Goal: Use online tool/utility: Utilize a website feature to perform a specific function

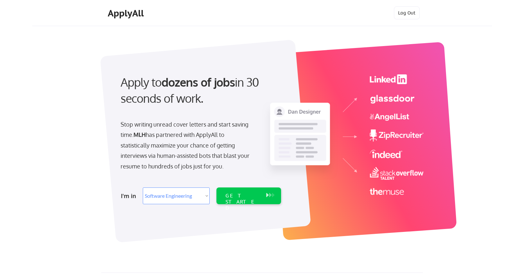
select select ""engineering""
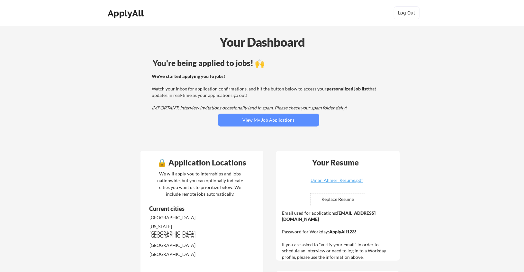
click at [344, 197] on input "file" at bounding box center [338, 199] width 54 height 12
type input "C:\fakepath\Umar_Ahmer_Resume.pdf"
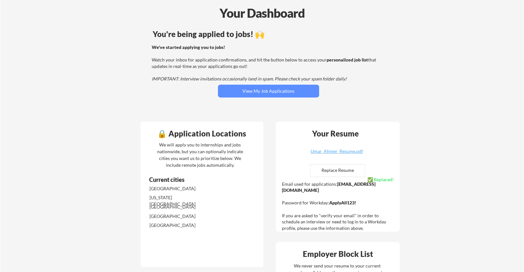
scroll to position [129, 0]
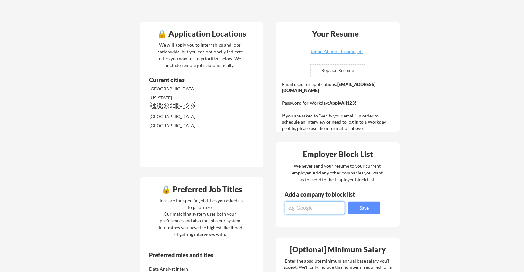
click at [316, 211] on textarea at bounding box center [315, 207] width 60 height 13
type textarea "EcoClaim"
click at [369, 209] on button "Save" at bounding box center [364, 207] width 32 height 13
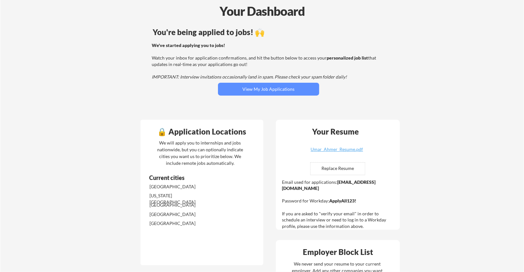
scroll to position [32, 0]
